Goal: Task Accomplishment & Management: Use online tool/utility

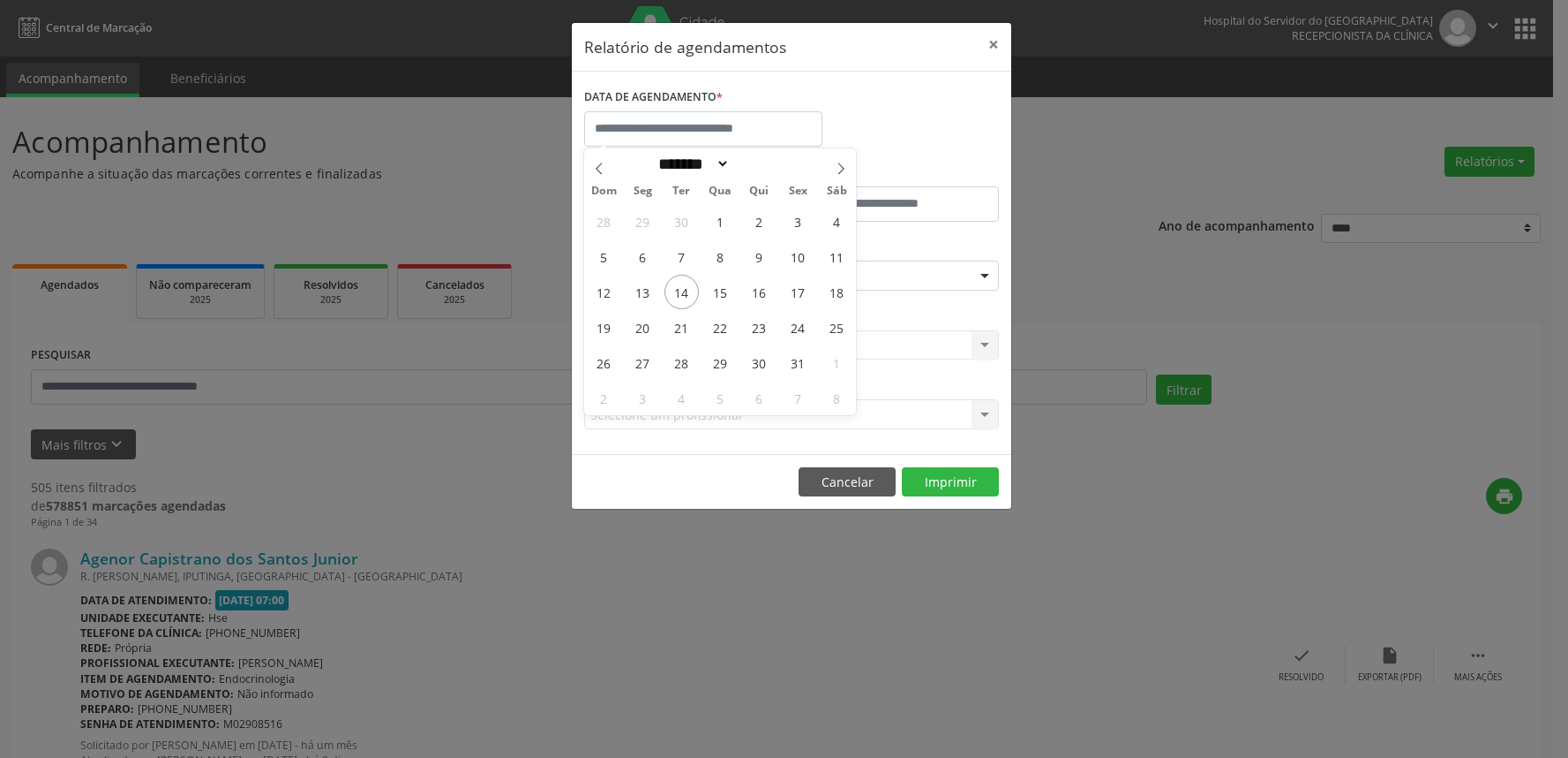
select select "*"
click at [719, 296] on span "15" at bounding box center [720, 292] width 35 height 35
type input "**********"
click at [719, 296] on span "15" at bounding box center [720, 292] width 35 height 35
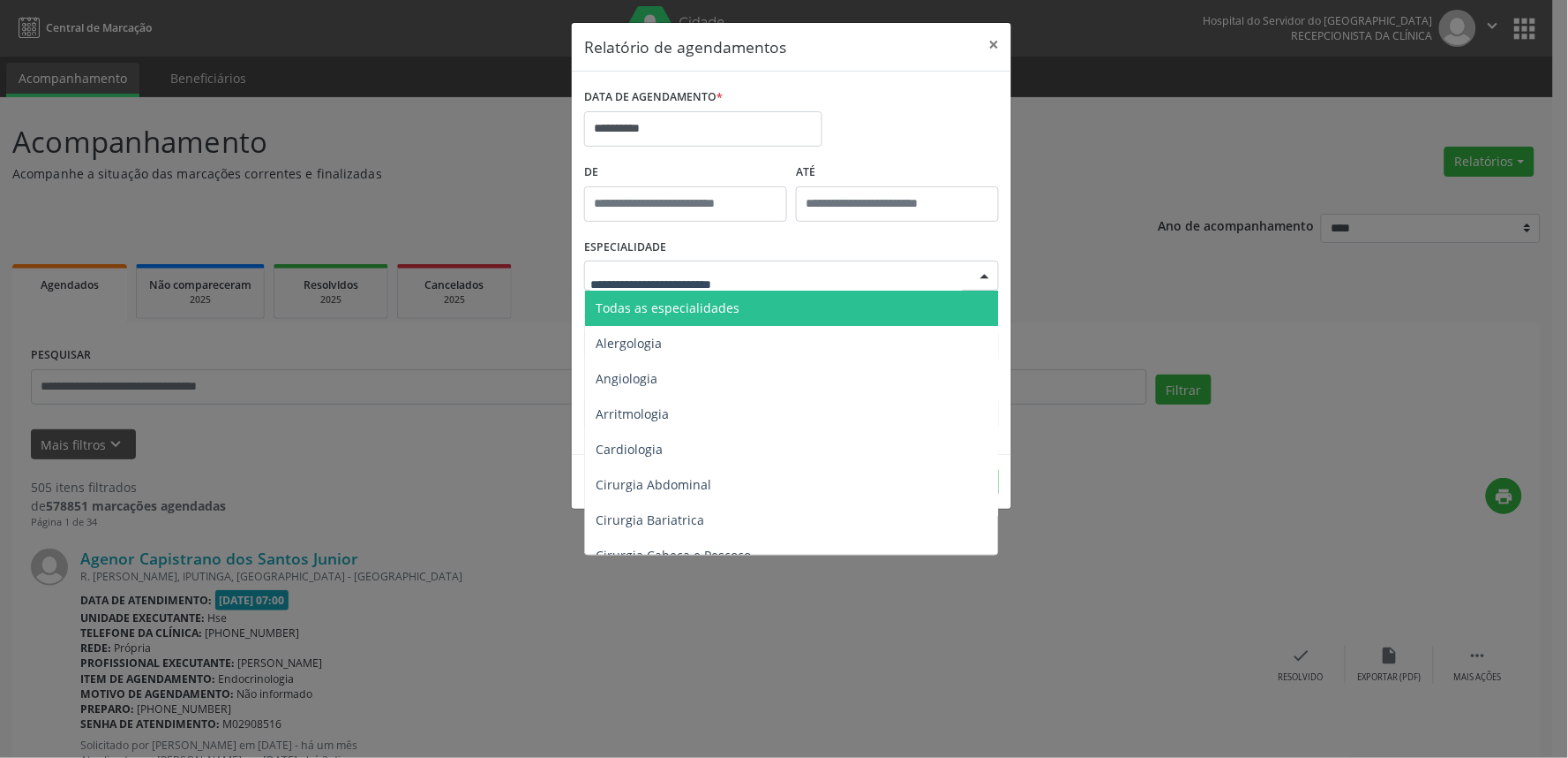
click at [725, 305] on span "Todas as especialidades" at bounding box center [667, 307] width 144 height 16
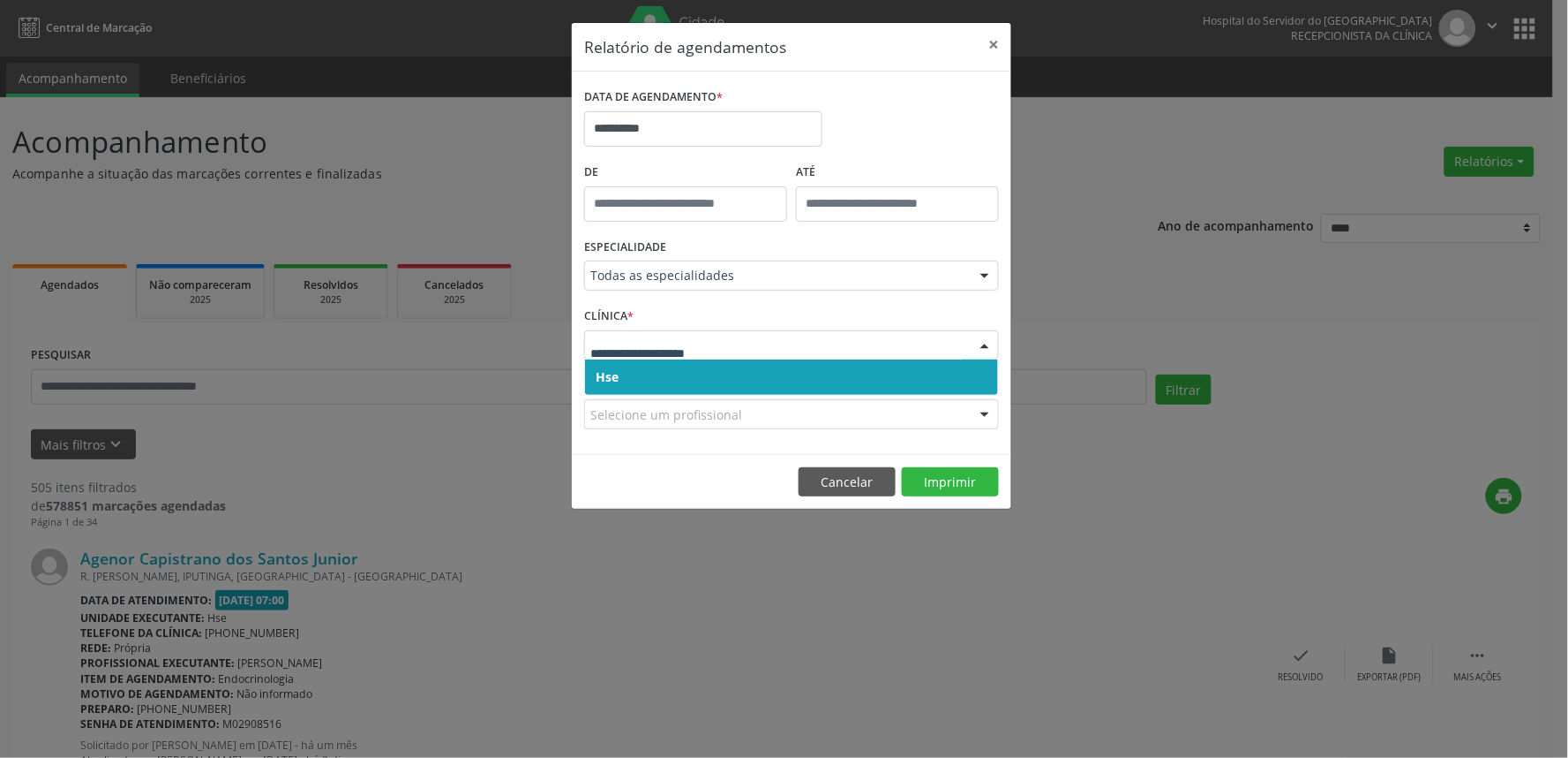
click at [659, 389] on span "Hse" at bounding box center [791, 377] width 413 height 36
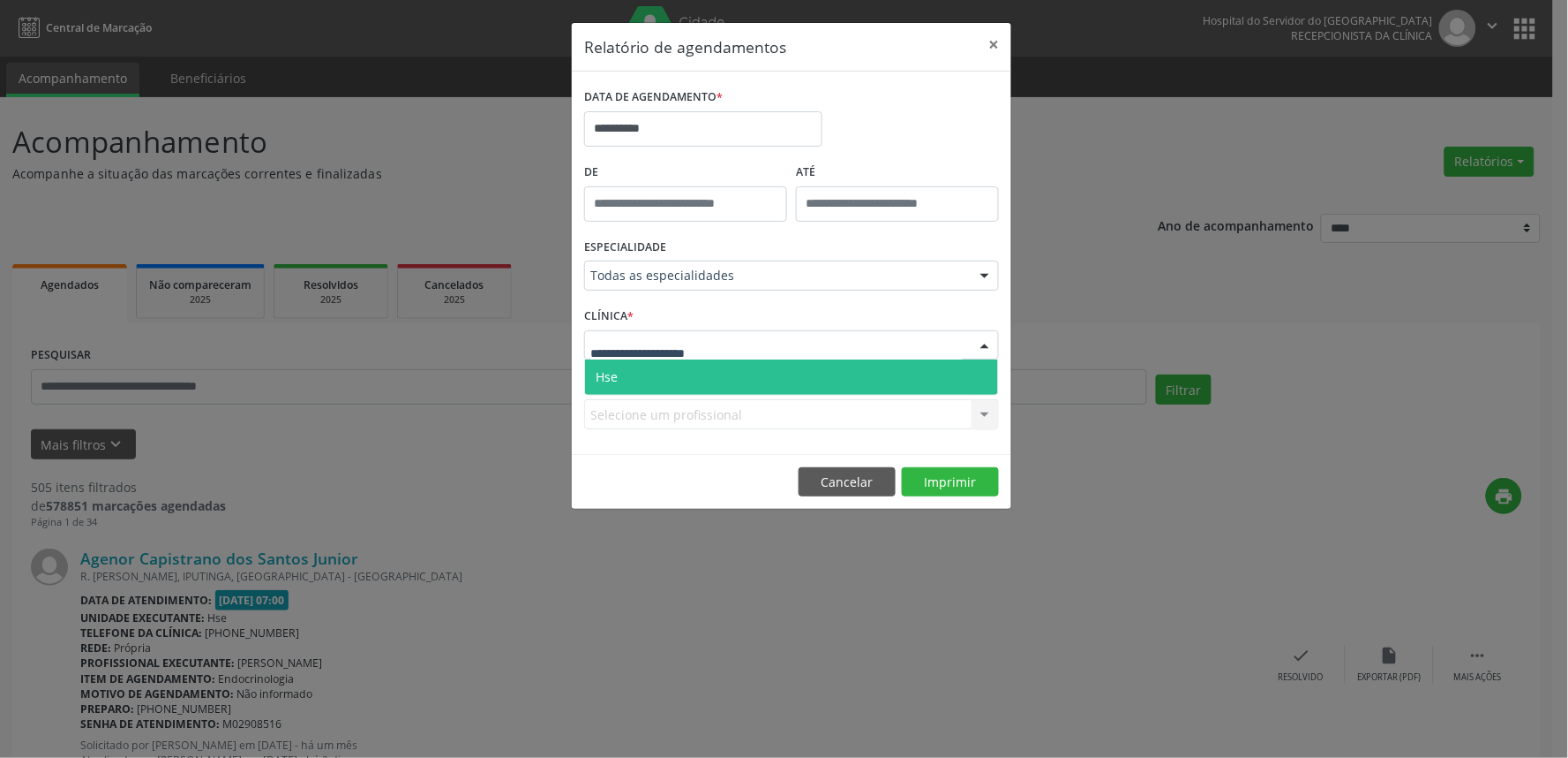
click at [689, 334] on div at bounding box center [791, 345] width 415 height 30
click at [681, 380] on span "Hse" at bounding box center [791, 377] width 413 height 36
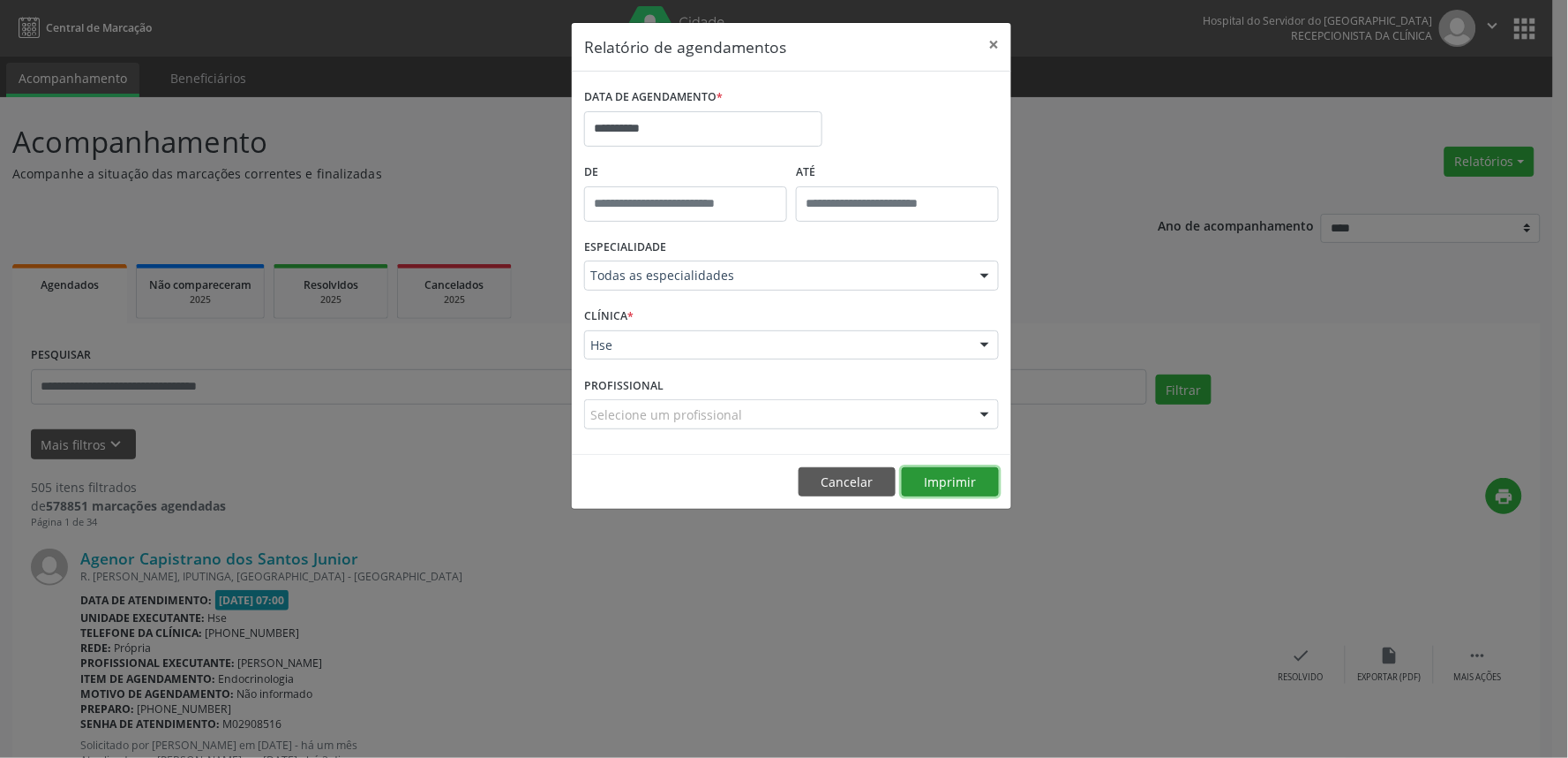
click at [969, 483] on button "Imprimir" at bounding box center [950, 482] width 97 height 30
click at [997, 41] on button "×" at bounding box center [994, 44] width 36 height 43
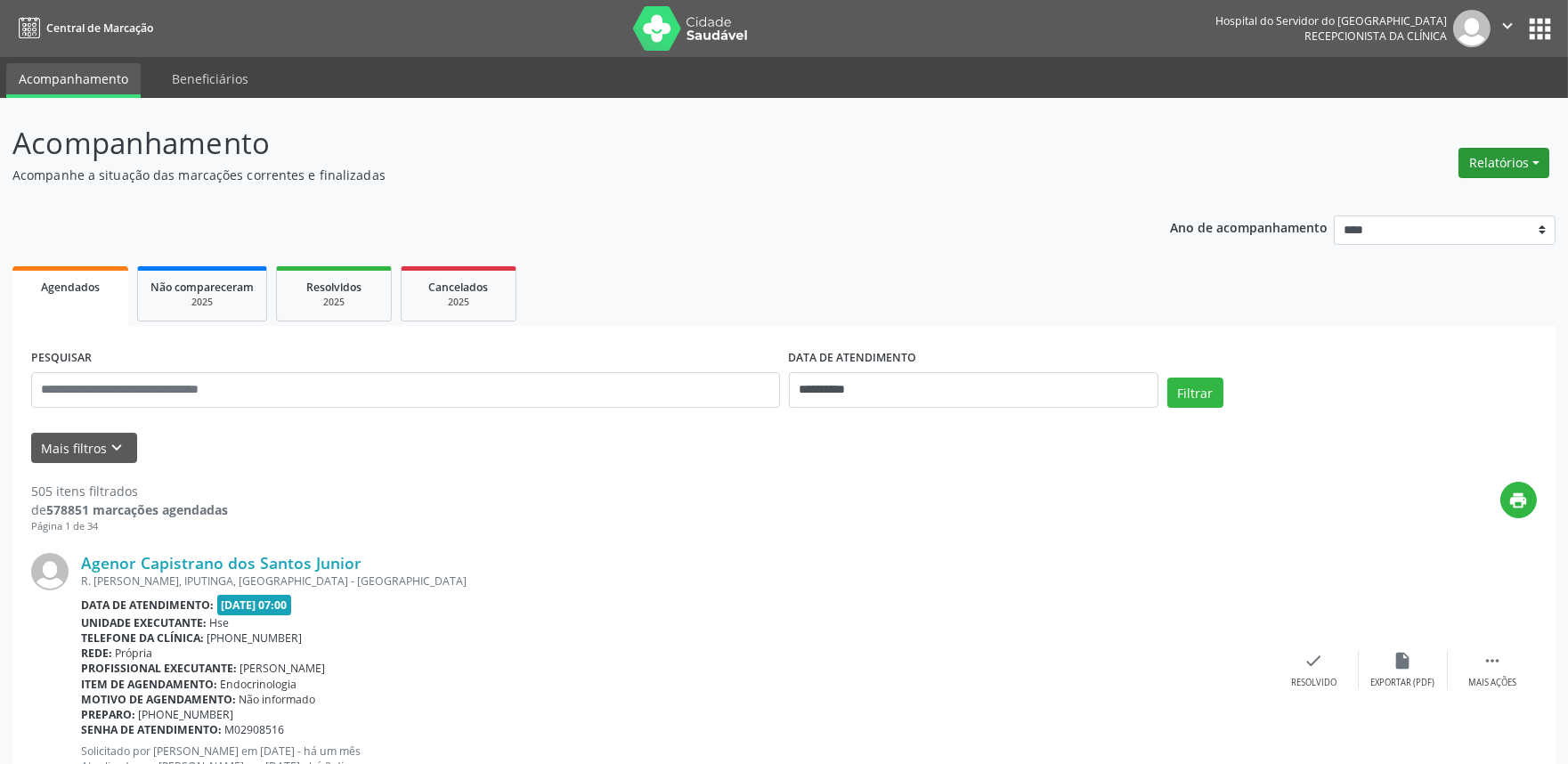
click at [1528, 165] on button "Relatórios" at bounding box center [1504, 163] width 91 height 30
click at [1425, 189] on link "Agendamentos" at bounding box center [1453, 200] width 191 height 25
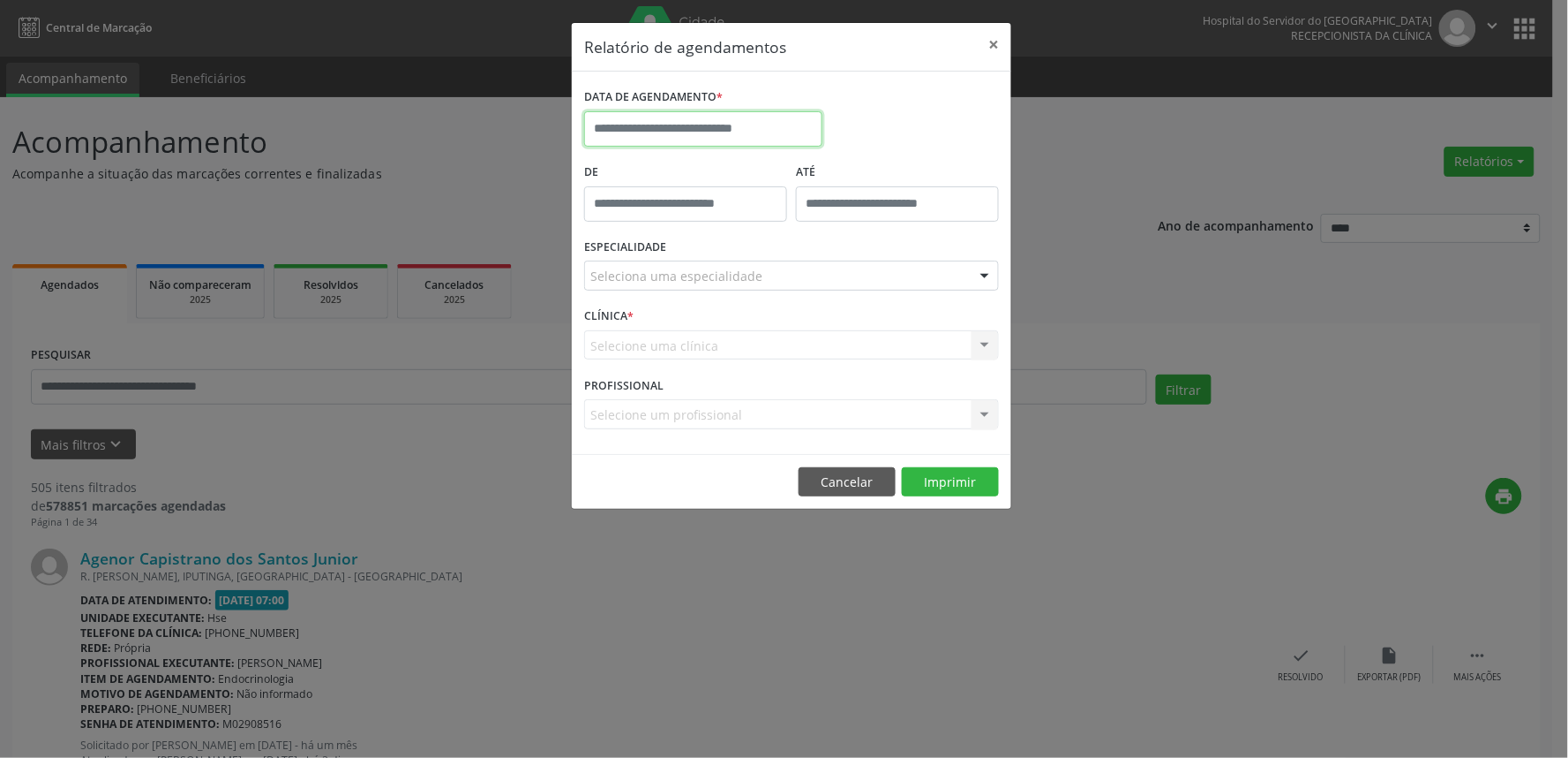
click at [692, 127] on input "text" at bounding box center [703, 129] width 238 height 36
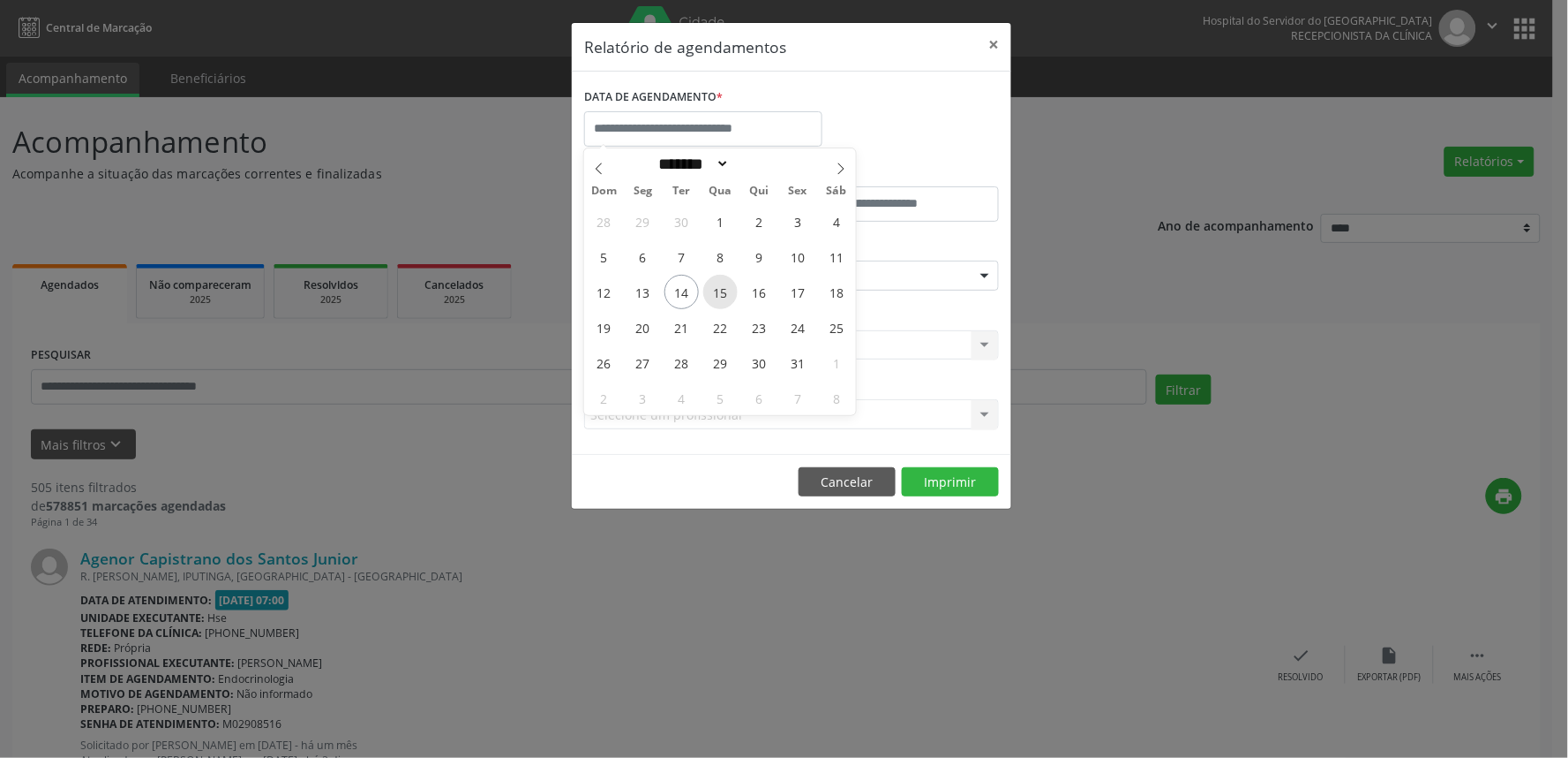
click at [725, 296] on span "15" at bounding box center [720, 292] width 35 height 35
type input "**********"
click at [725, 296] on span "15" at bounding box center [720, 292] width 35 height 35
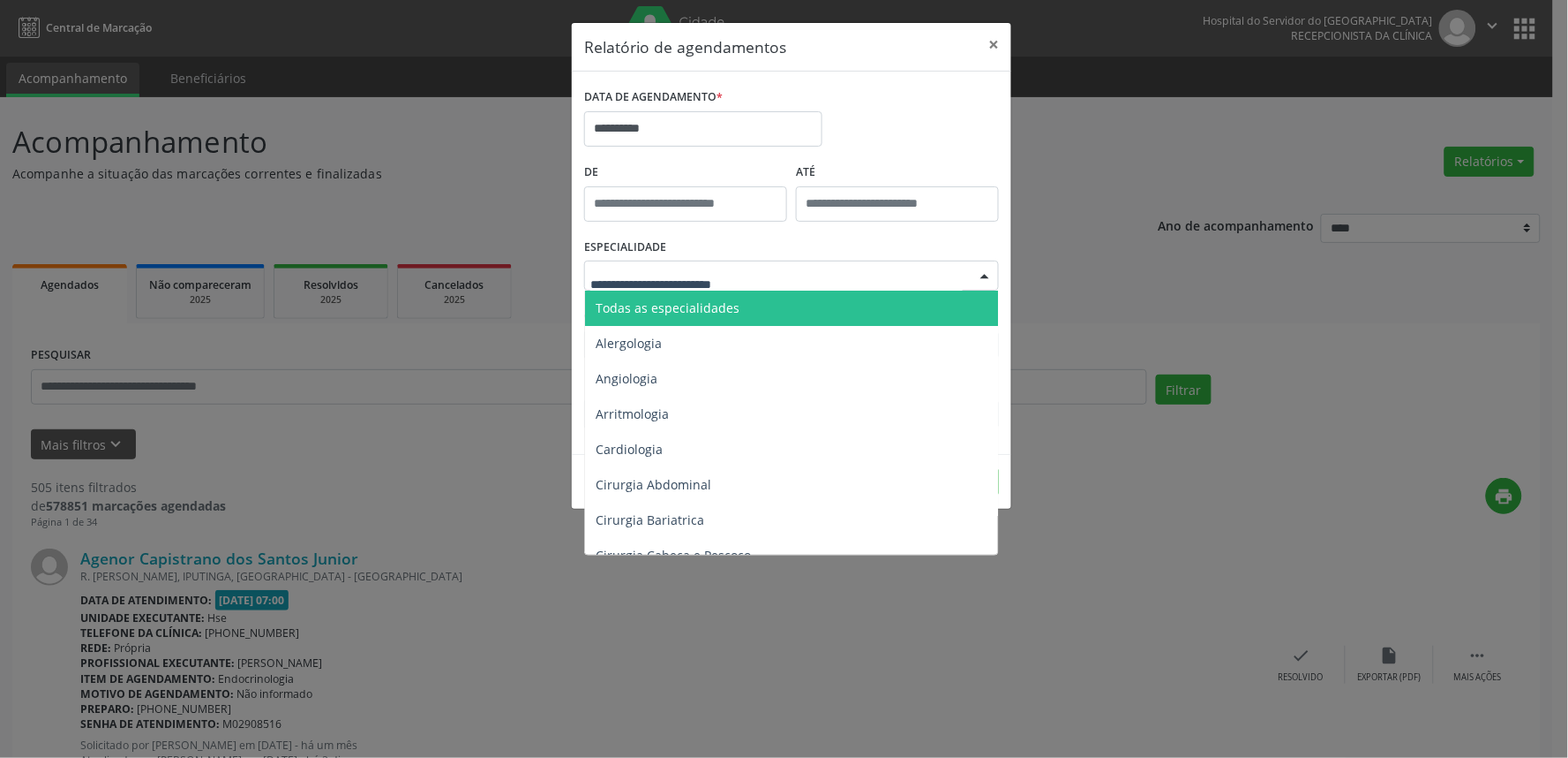
click at [704, 301] on span "Todas as especialidades" at bounding box center [667, 307] width 144 height 16
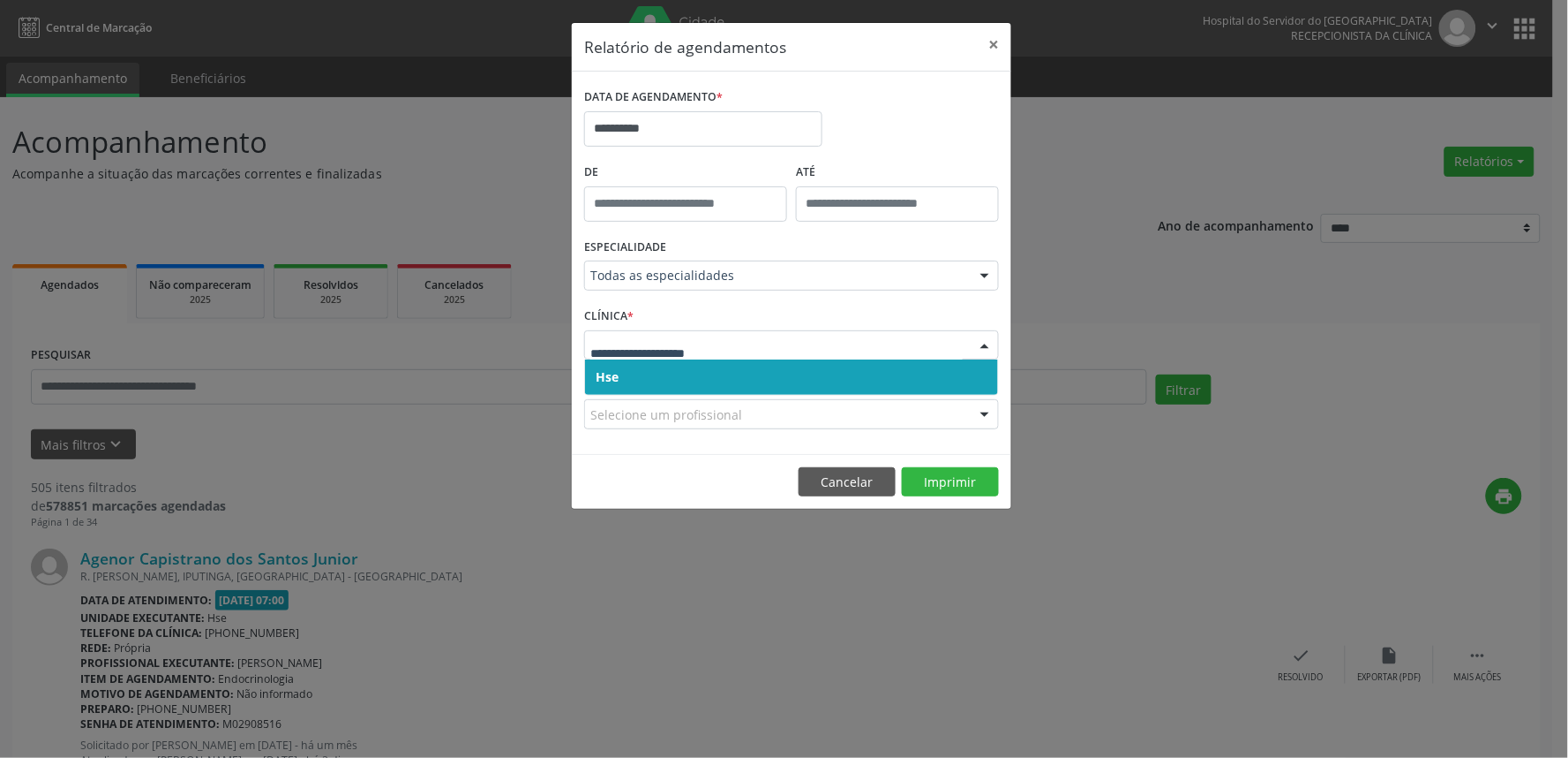
click at [657, 378] on span "Hse" at bounding box center [791, 377] width 413 height 36
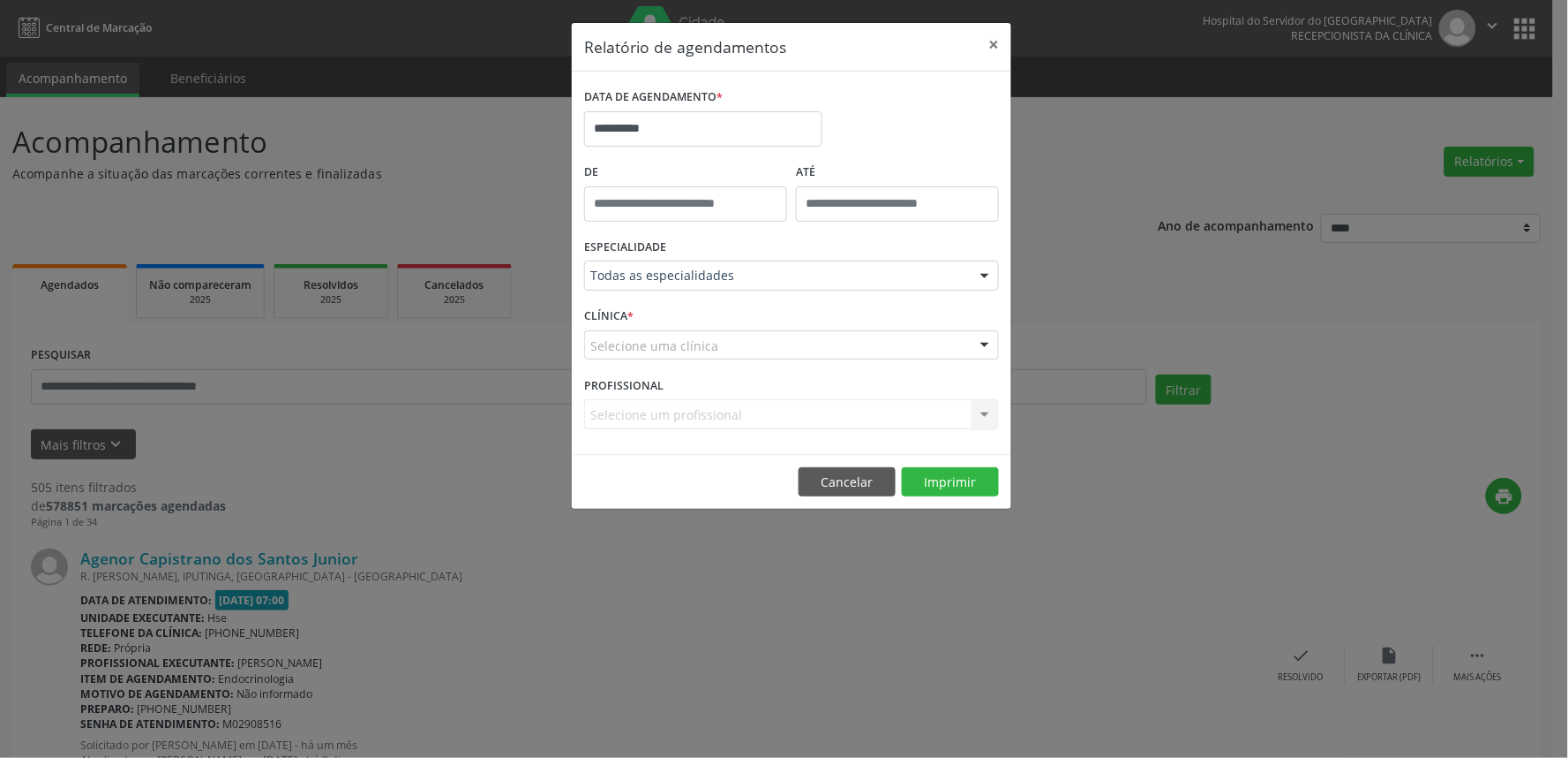
click at [591, 348] on input "text" at bounding box center [591, 354] width 0 height 36
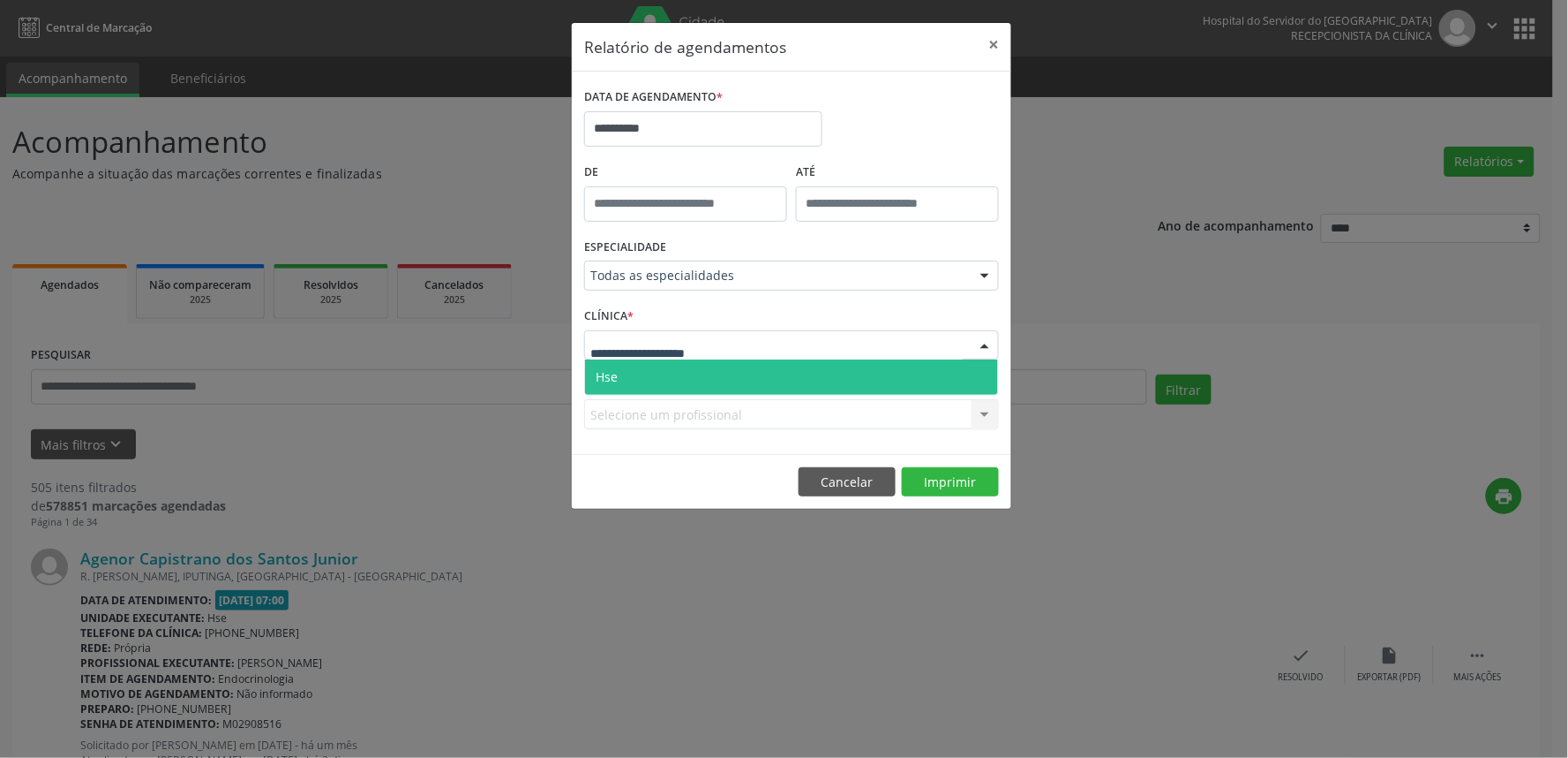
click at [665, 385] on span "Hse" at bounding box center [791, 377] width 413 height 36
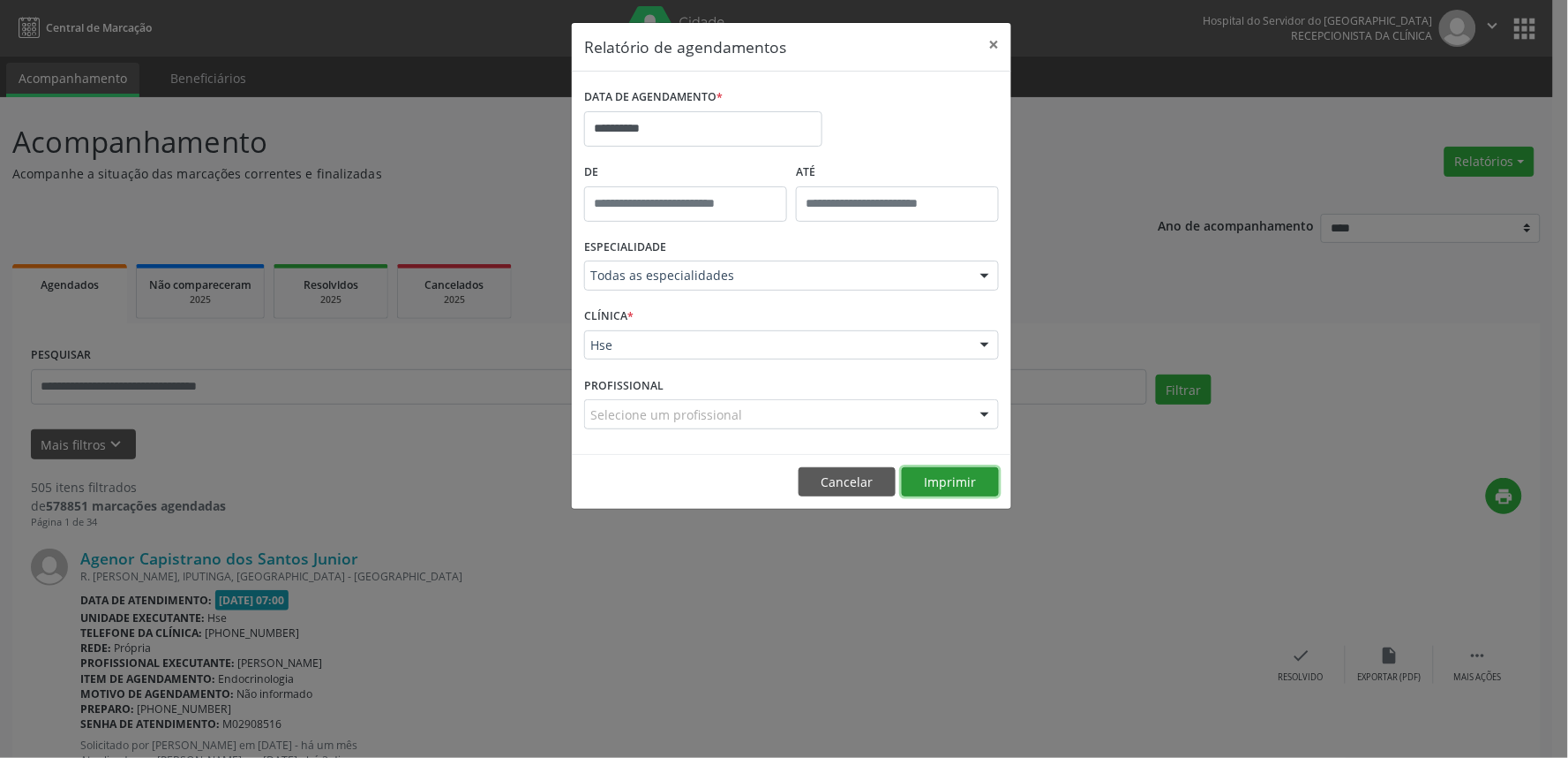
click at [929, 473] on button "Imprimir" at bounding box center [950, 482] width 97 height 30
